Goal: Task Accomplishment & Management: Manage account settings

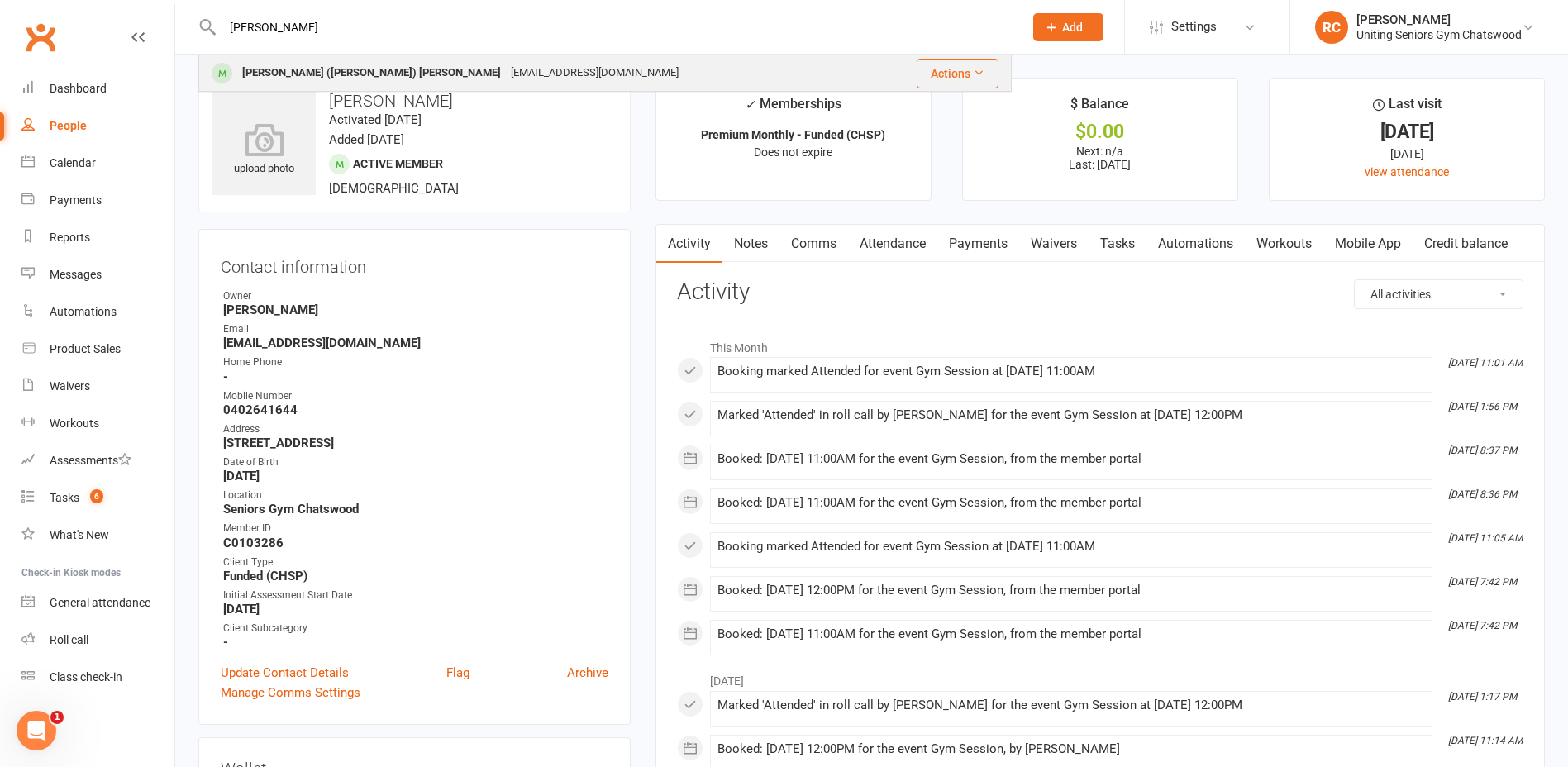
type input "[PERSON_NAME]"
click at [267, 65] on div "[PERSON_NAME] ([PERSON_NAME]) [PERSON_NAME]" at bounding box center [372, 73] width 268 height 24
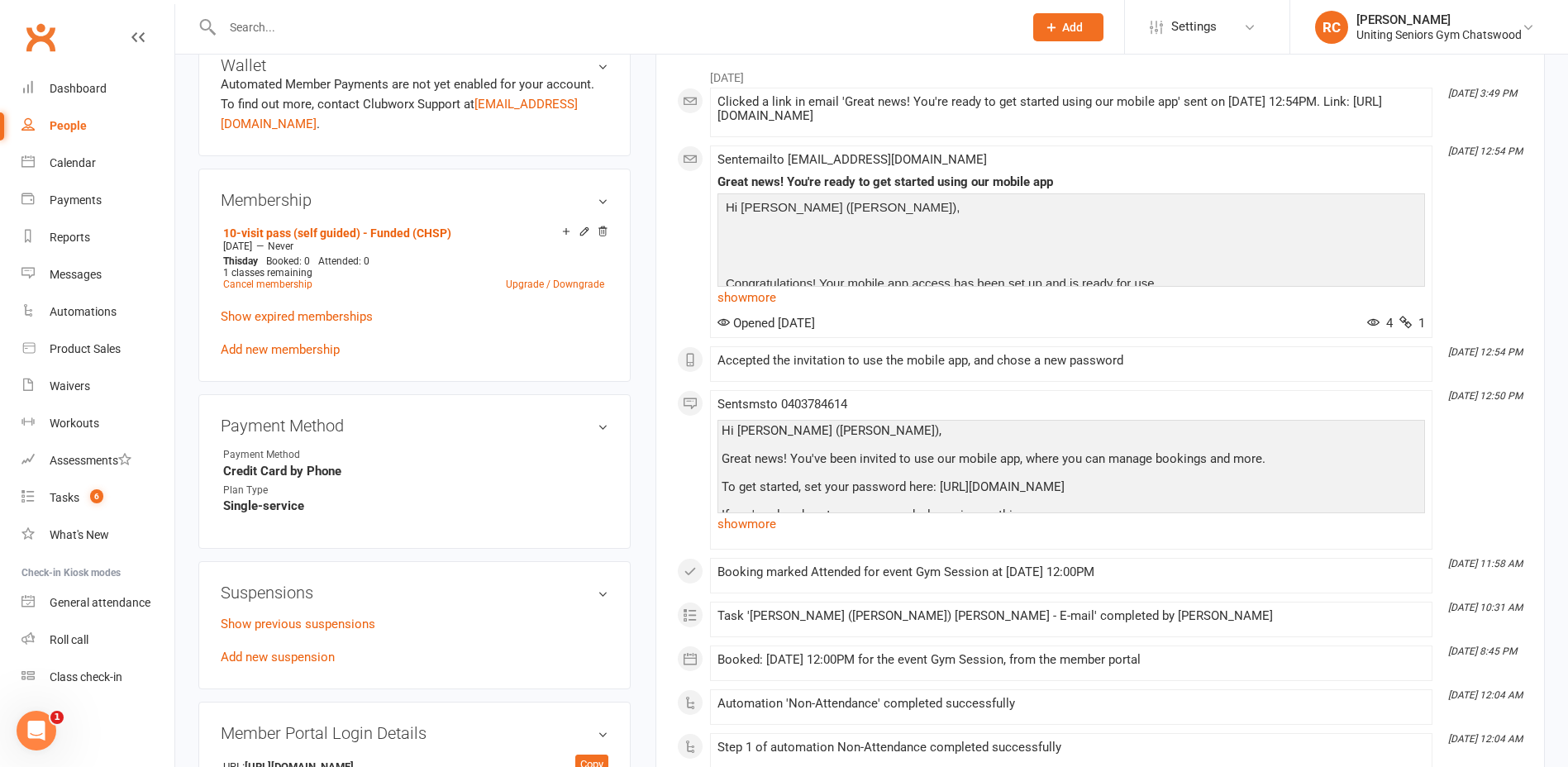
scroll to position [744, 0]
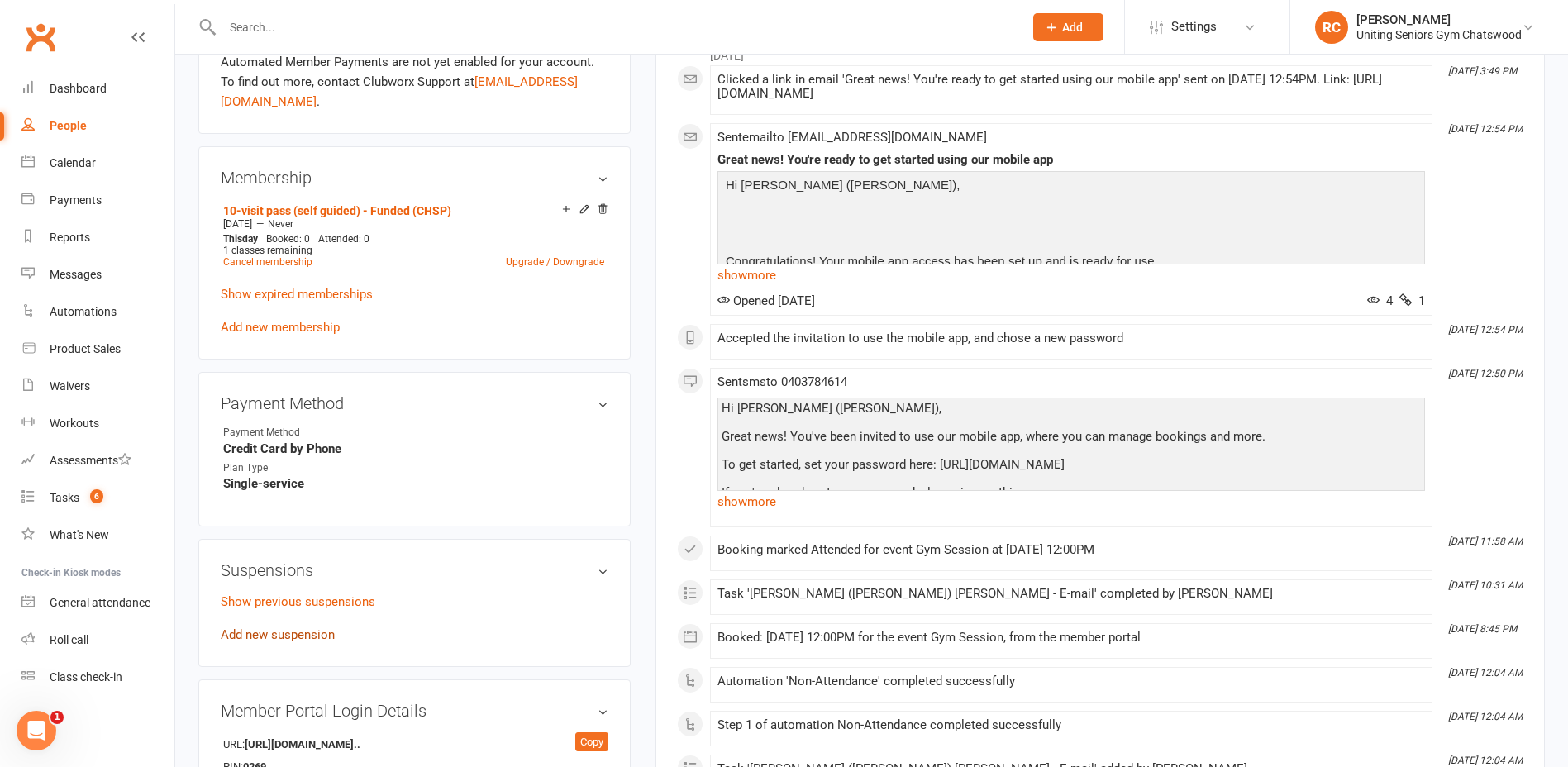
drag, startPoint x: 286, startPoint y: 613, endPoint x: 311, endPoint y: 601, distance: 27.7
click at [286, 628] on link "Add new suspension" at bounding box center [278, 635] width 114 height 15
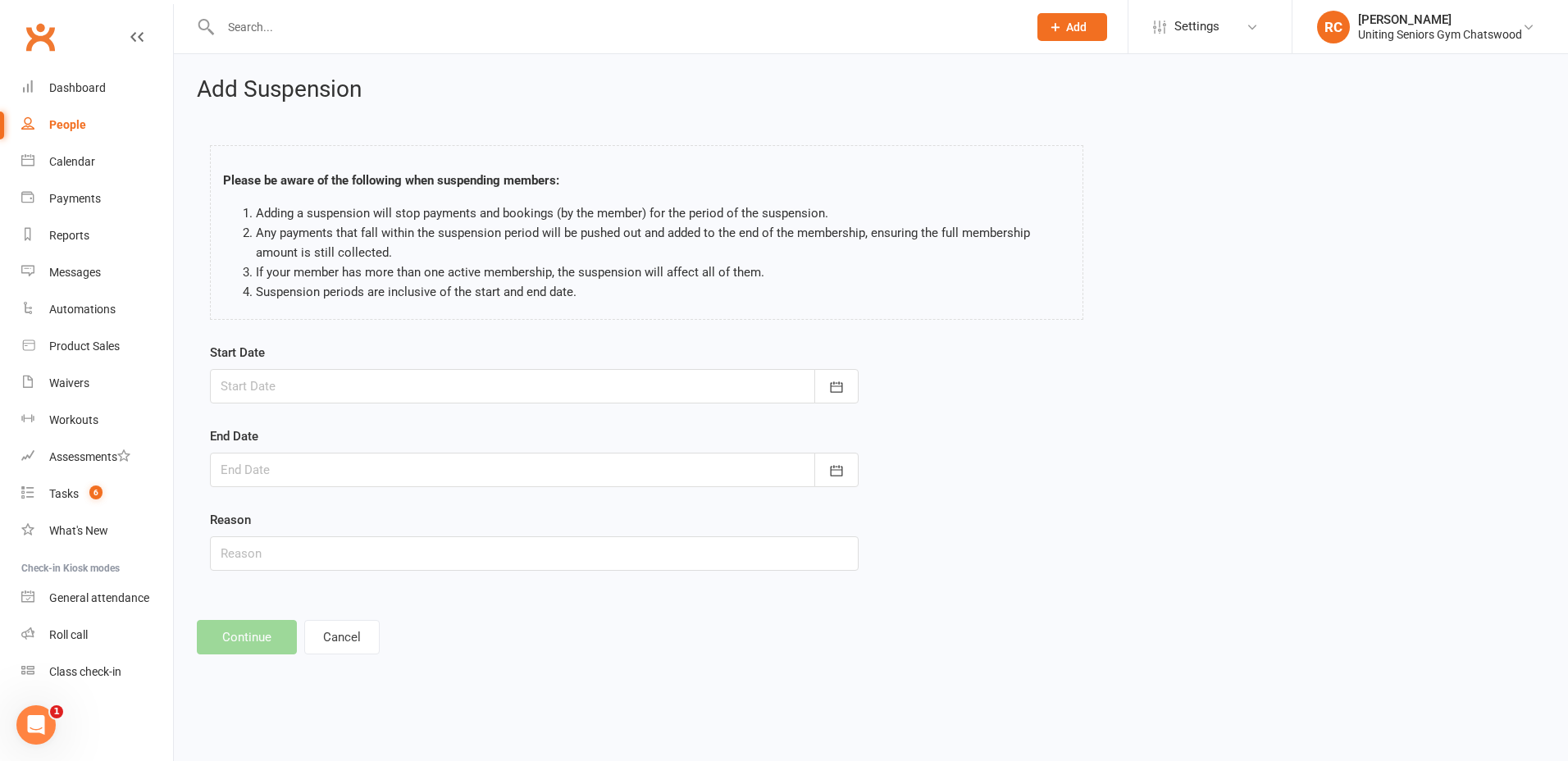
click at [414, 396] on div at bounding box center [535, 386] width 649 height 35
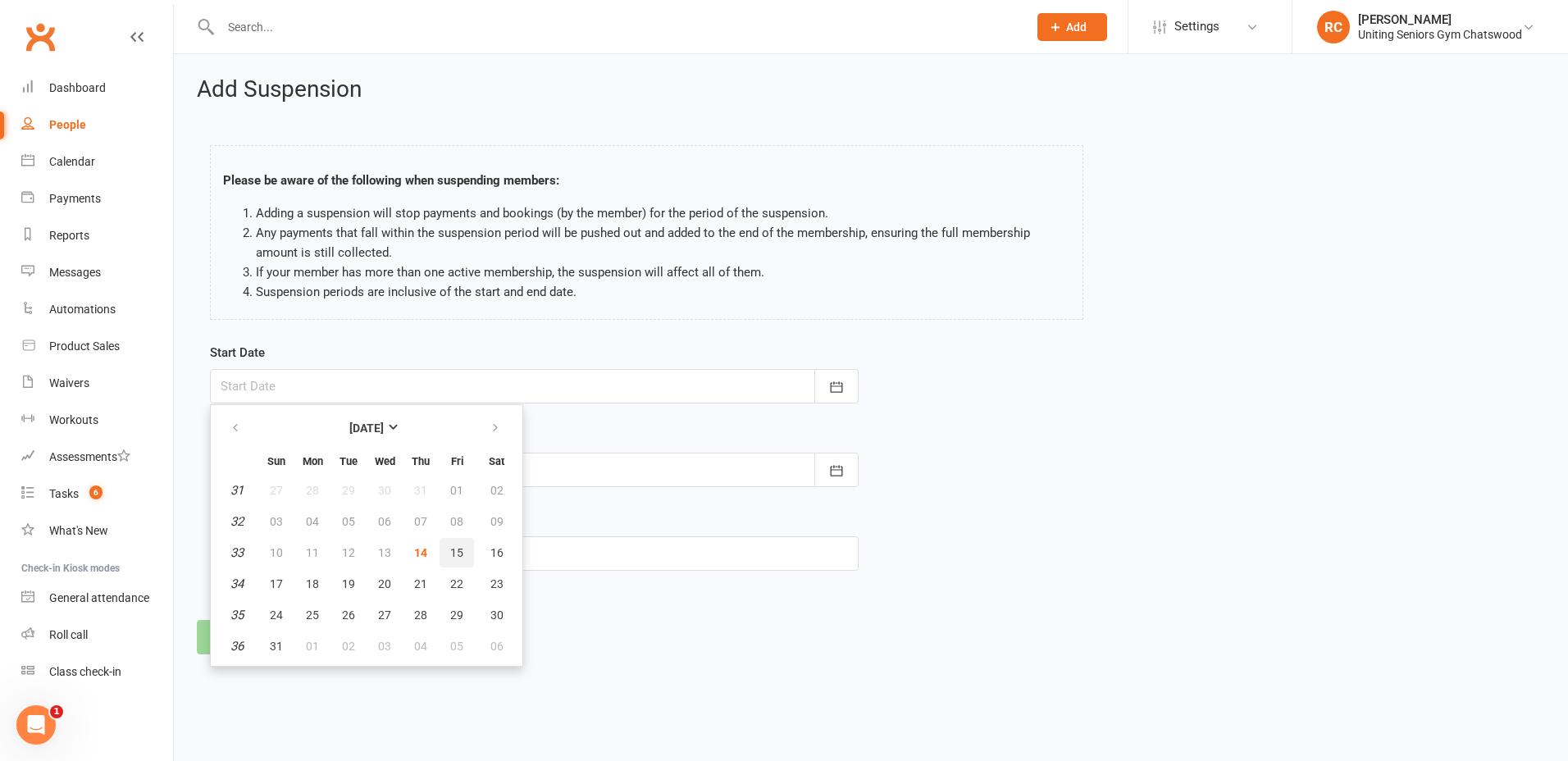
click at [459, 556] on span "15" at bounding box center [457, 553] width 13 height 13
type input "[DATE]"
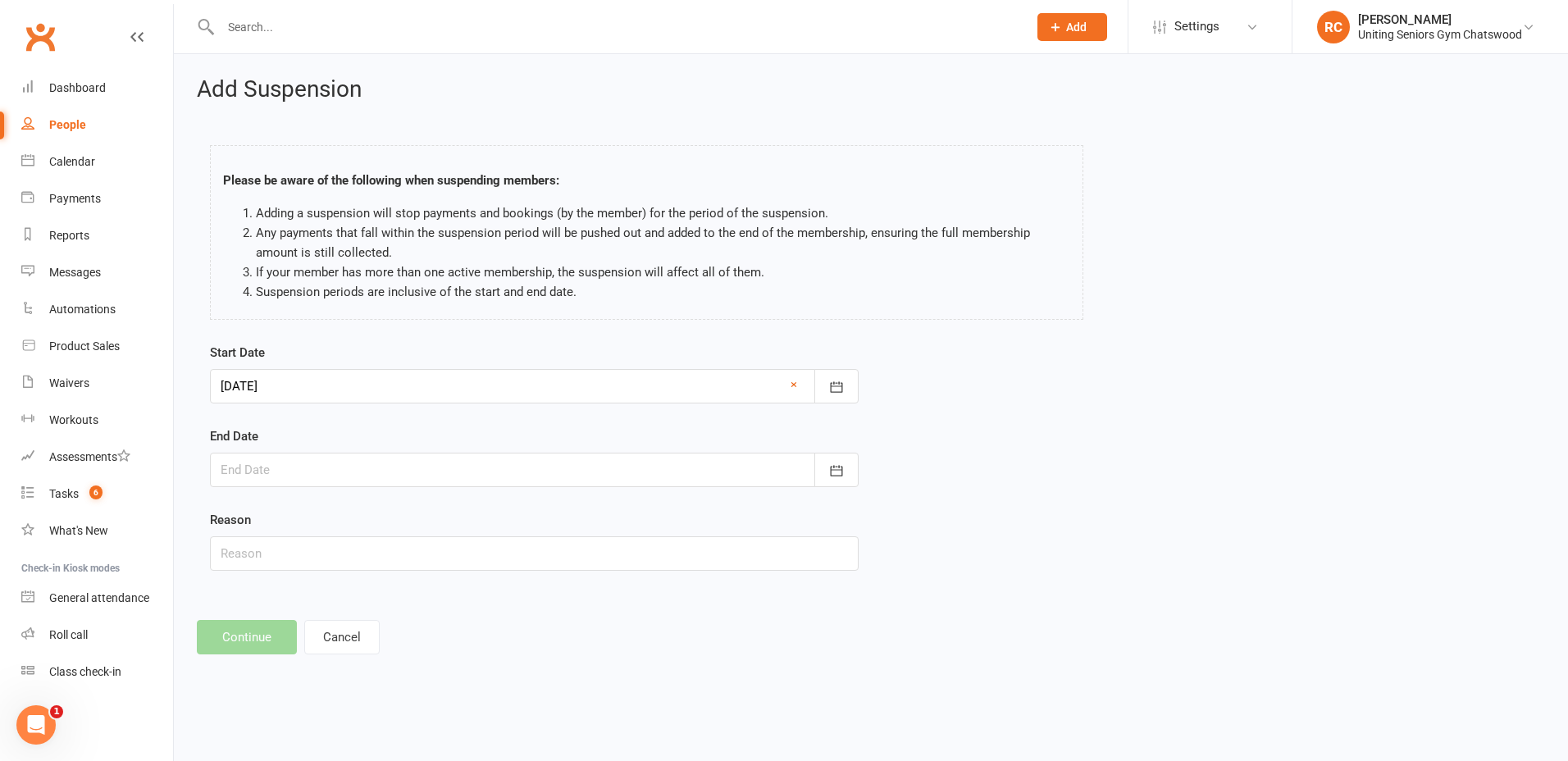
click at [417, 473] on div at bounding box center [535, 470] width 649 height 35
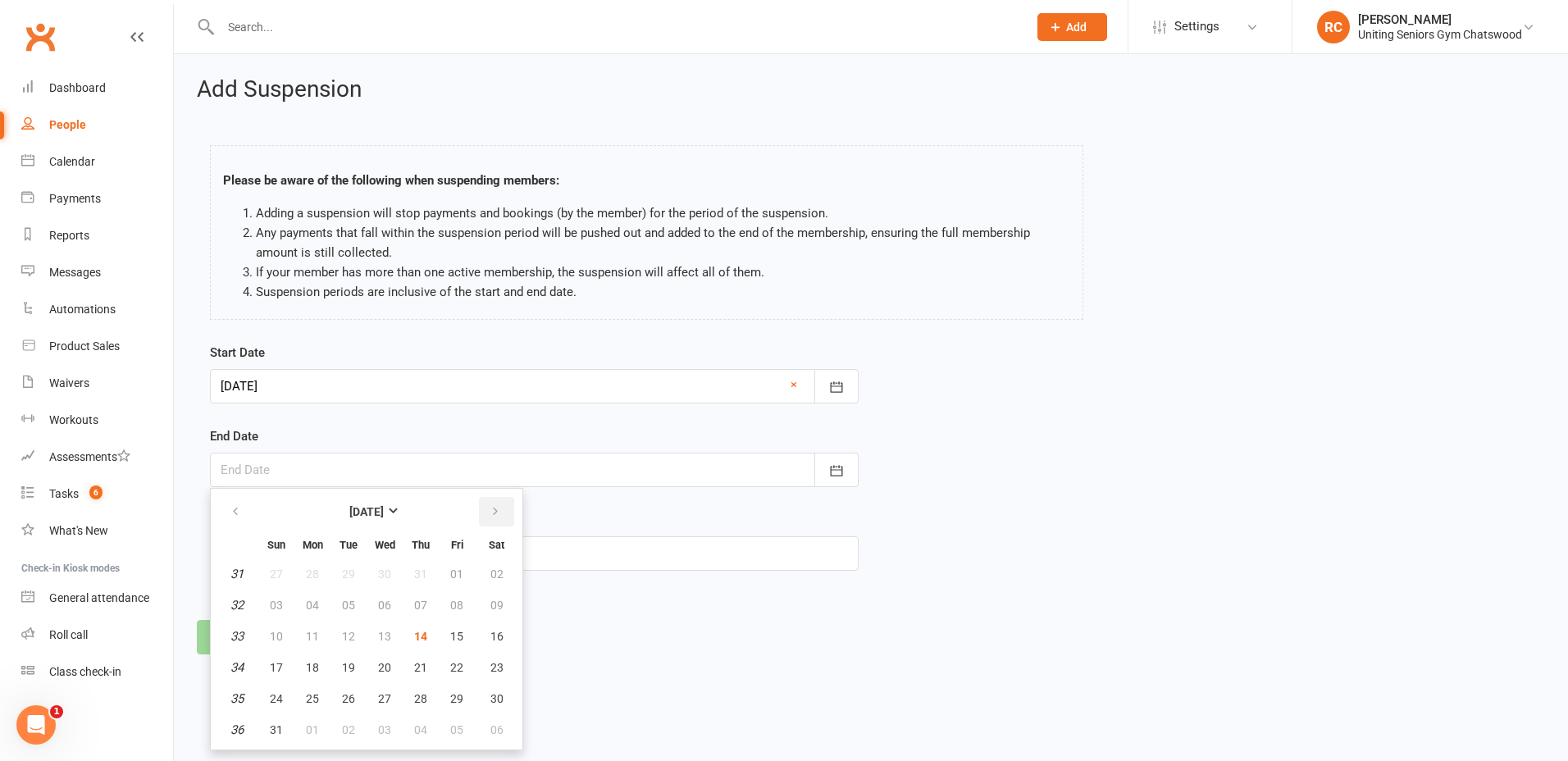
click at [492, 512] on icon "button" at bounding box center [495, 512] width 11 height 13
click at [433, 638] on button "18" at bounding box center [421, 637] width 34 height 30
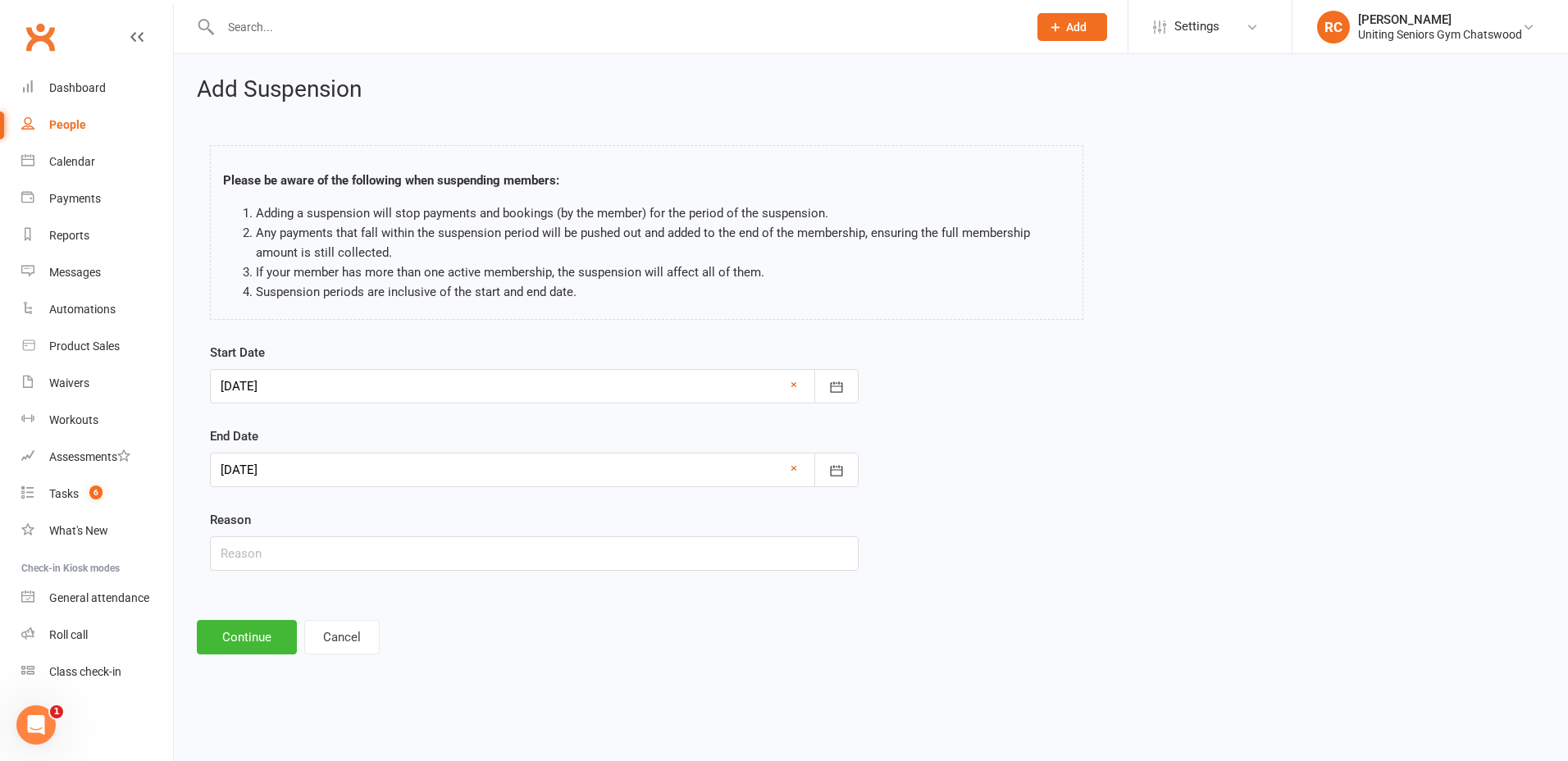
click at [370, 468] on div at bounding box center [535, 470] width 649 height 35
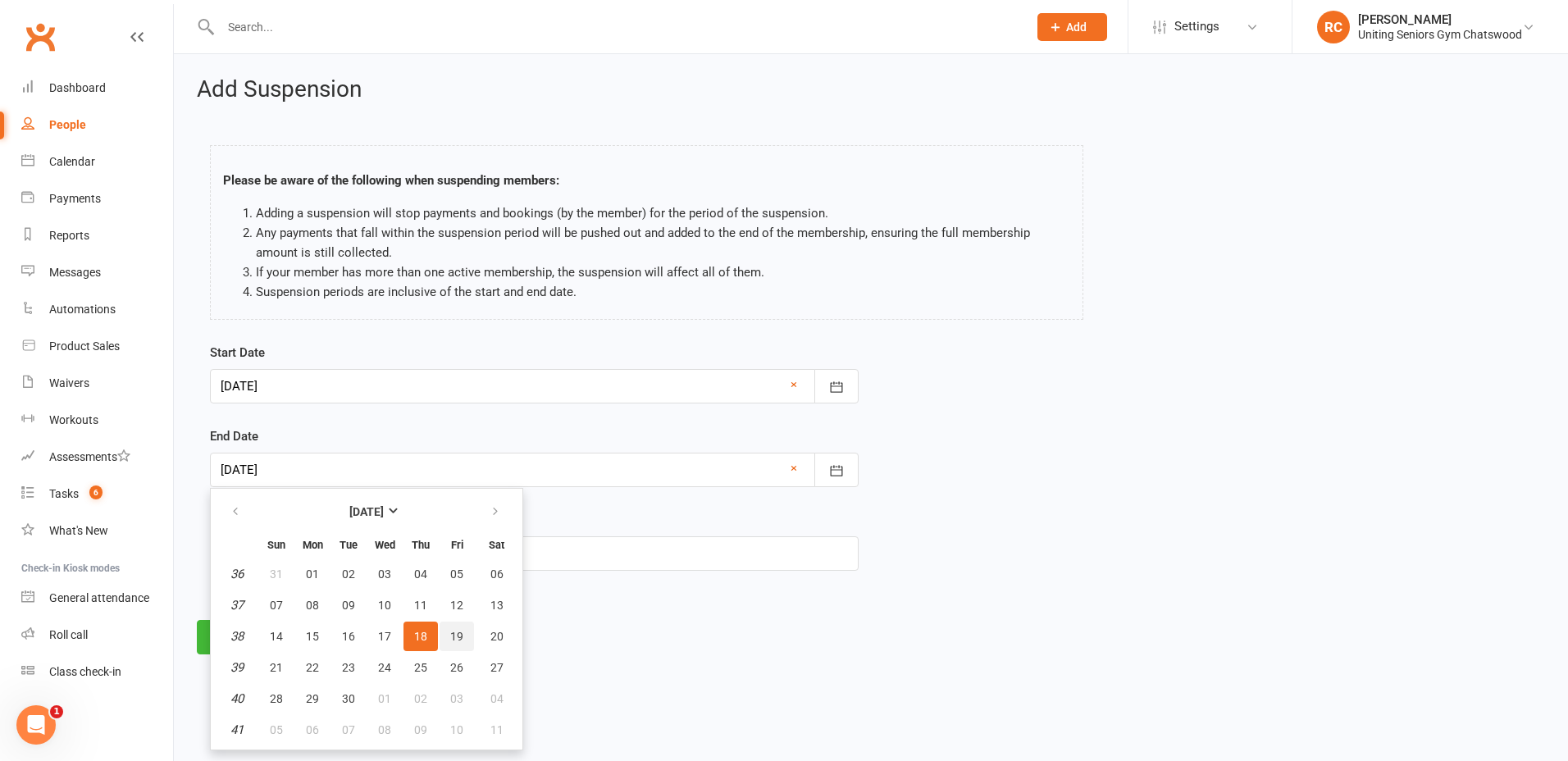
click at [450, 630] on span "19" at bounding box center [457, 637] width 13 height 13
type input "[DATE]"
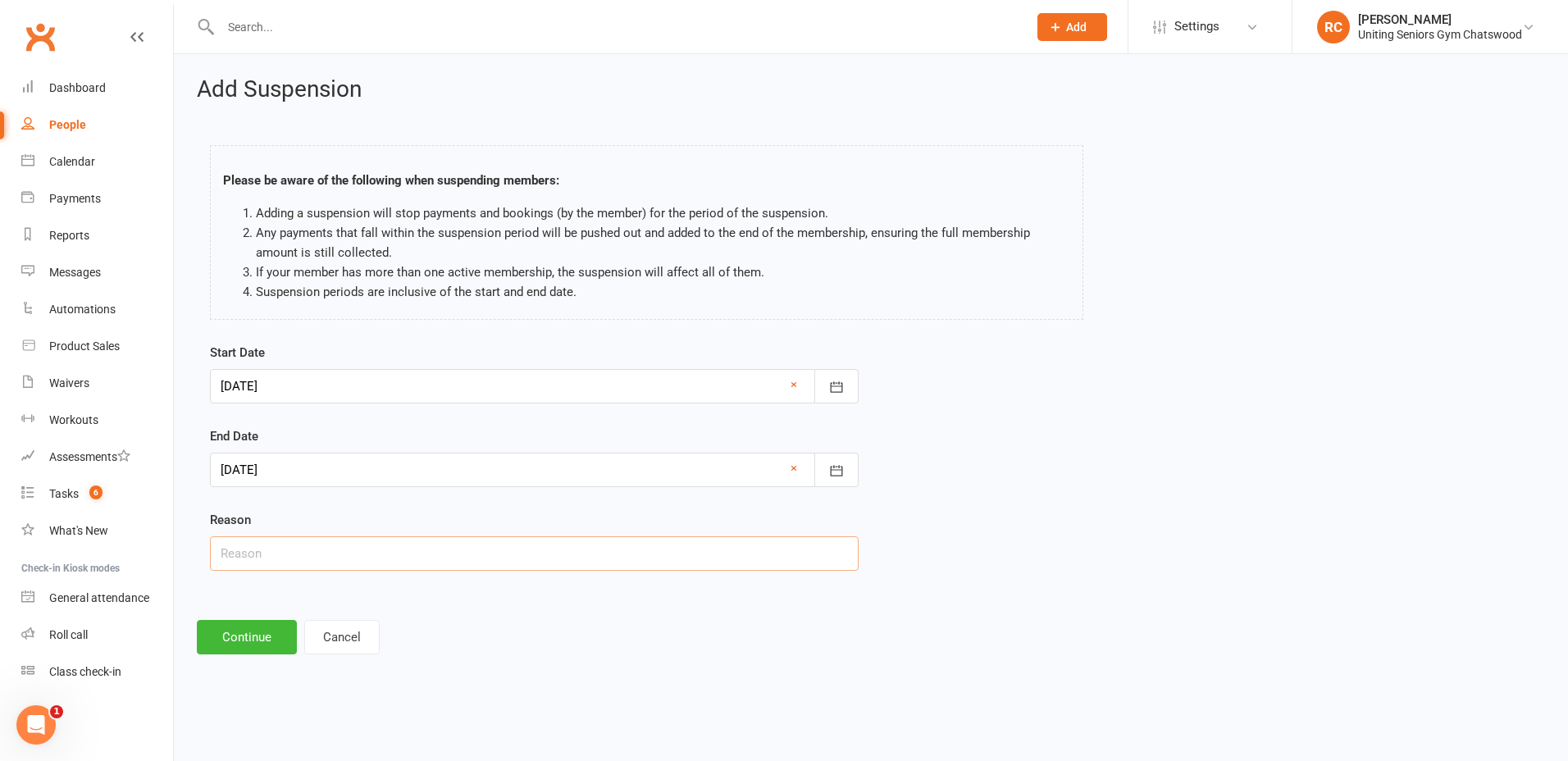
click at [357, 546] on input "text" at bounding box center [535, 554] width 649 height 35
type input "travel - [GEOGRAPHIC_DATA]"
click at [272, 634] on button "Continue" at bounding box center [247, 638] width 100 height 35
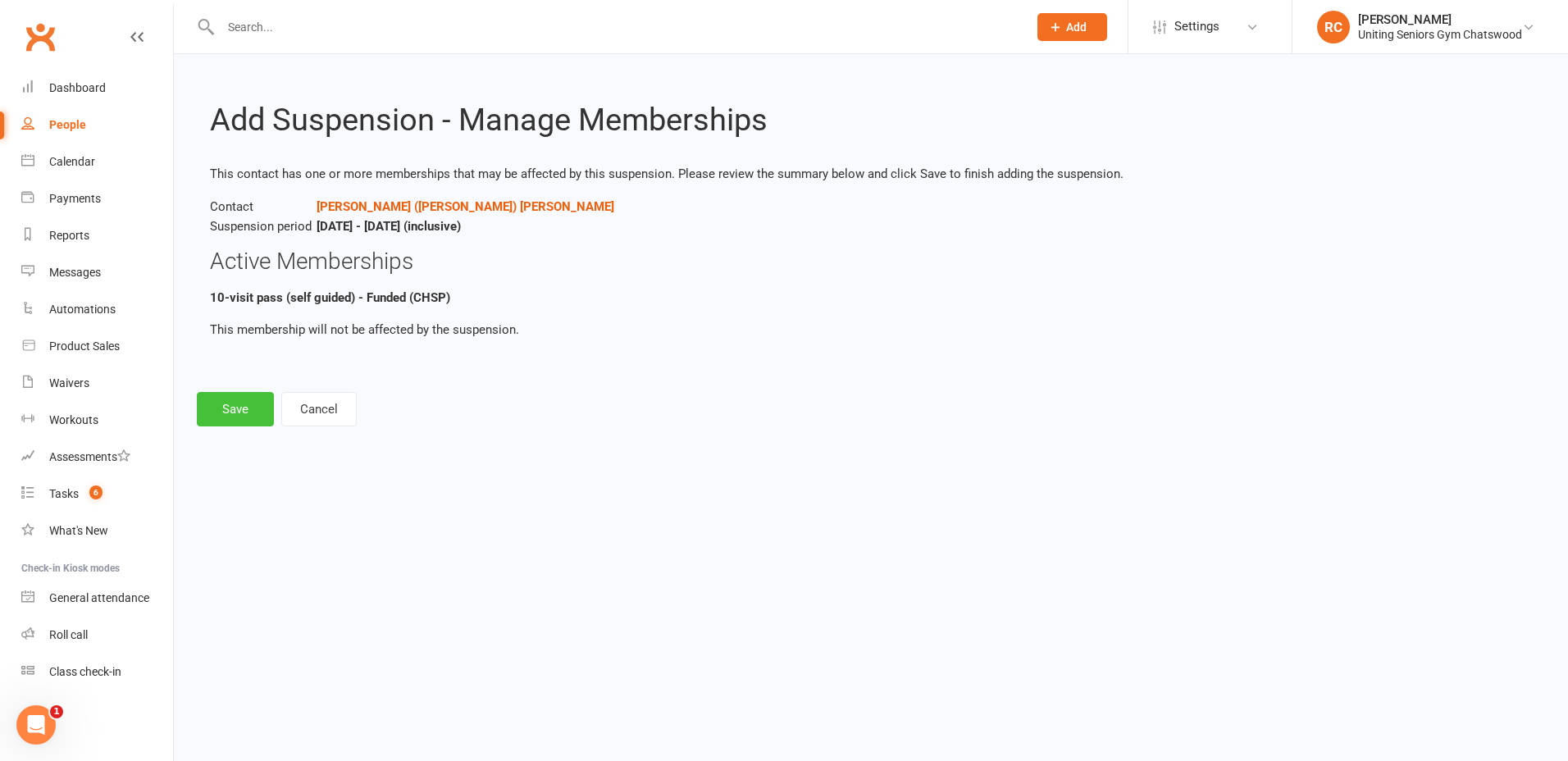
click at [258, 413] on button "Save" at bounding box center [236, 409] width 77 height 35
